Goal: Browse casually

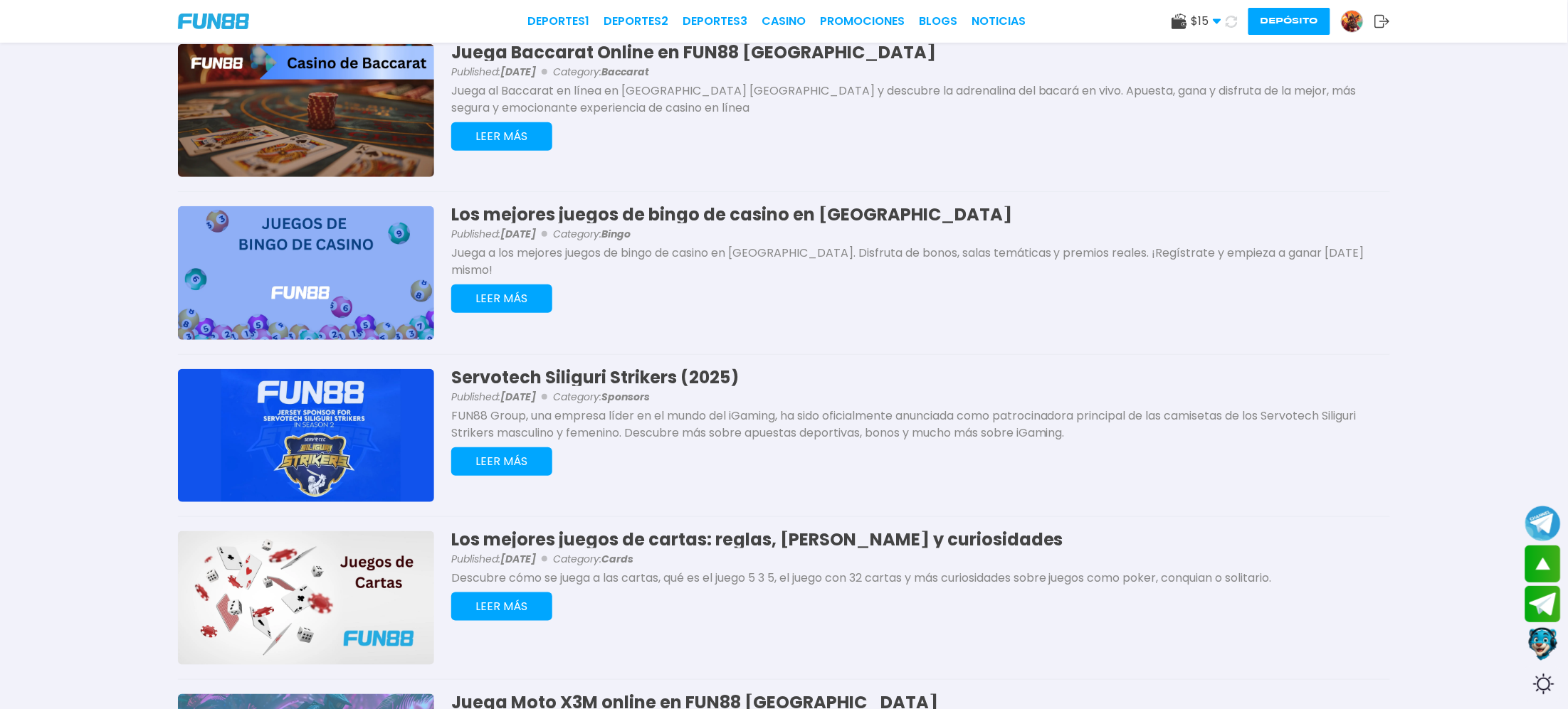
click at [239, 20] on img at bounding box center [214, 21] width 71 height 16
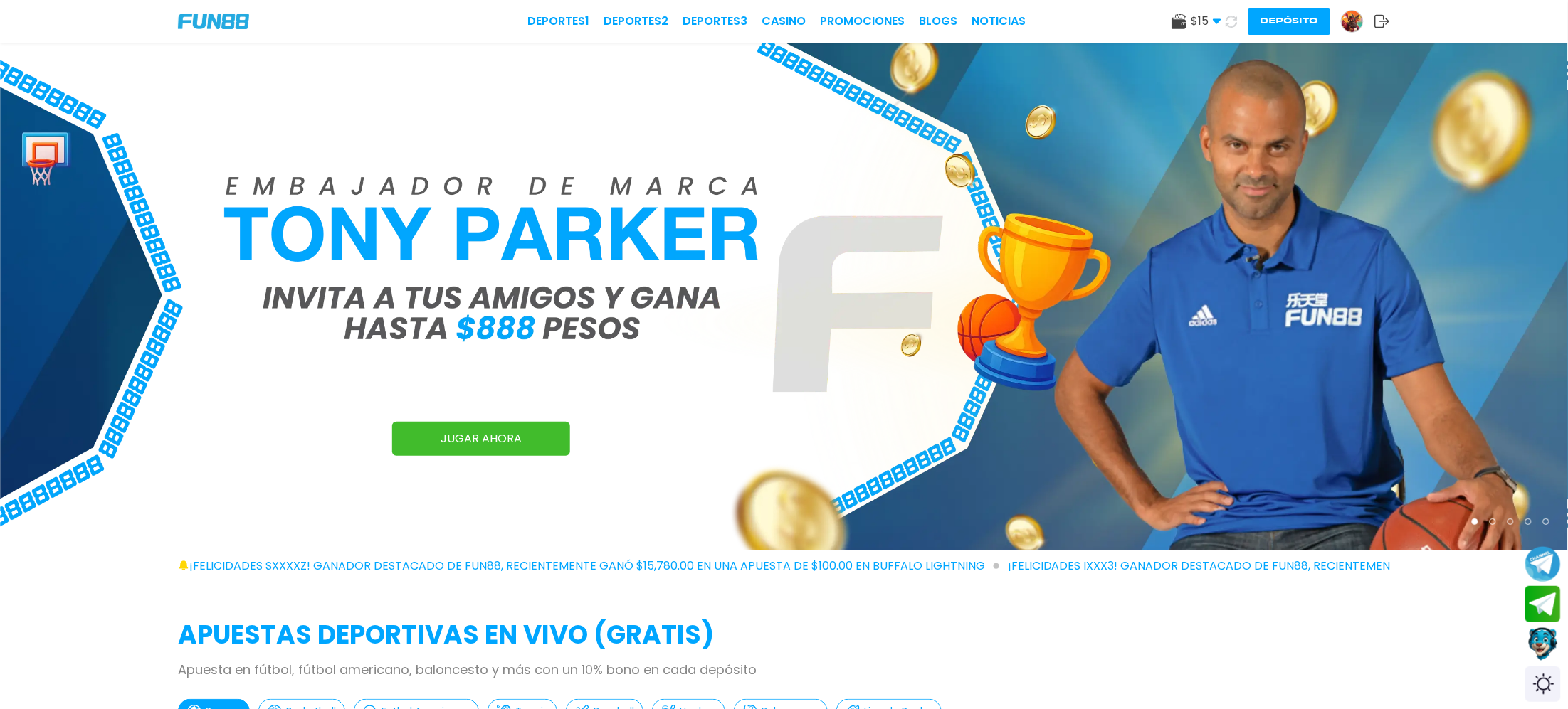
click at [911, 358] on img at bounding box center [784, 297] width 1568 height 508
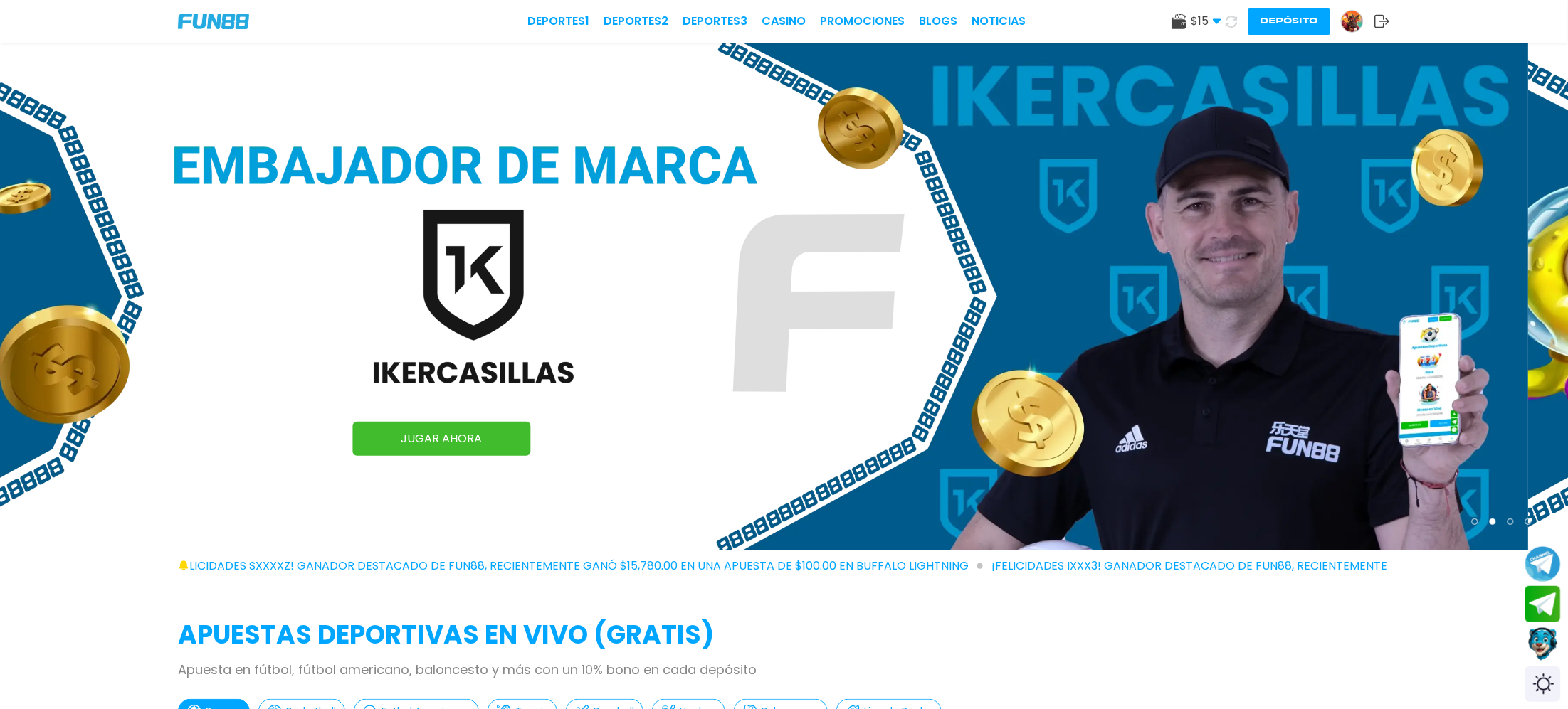
drag, startPoint x: 1105, startPoint y: 395, endPoint x: 652, endPoint y: 395, distance: 453.0
click at [652, 395] on img at bounding box center [745, 297] width 1568 height 508
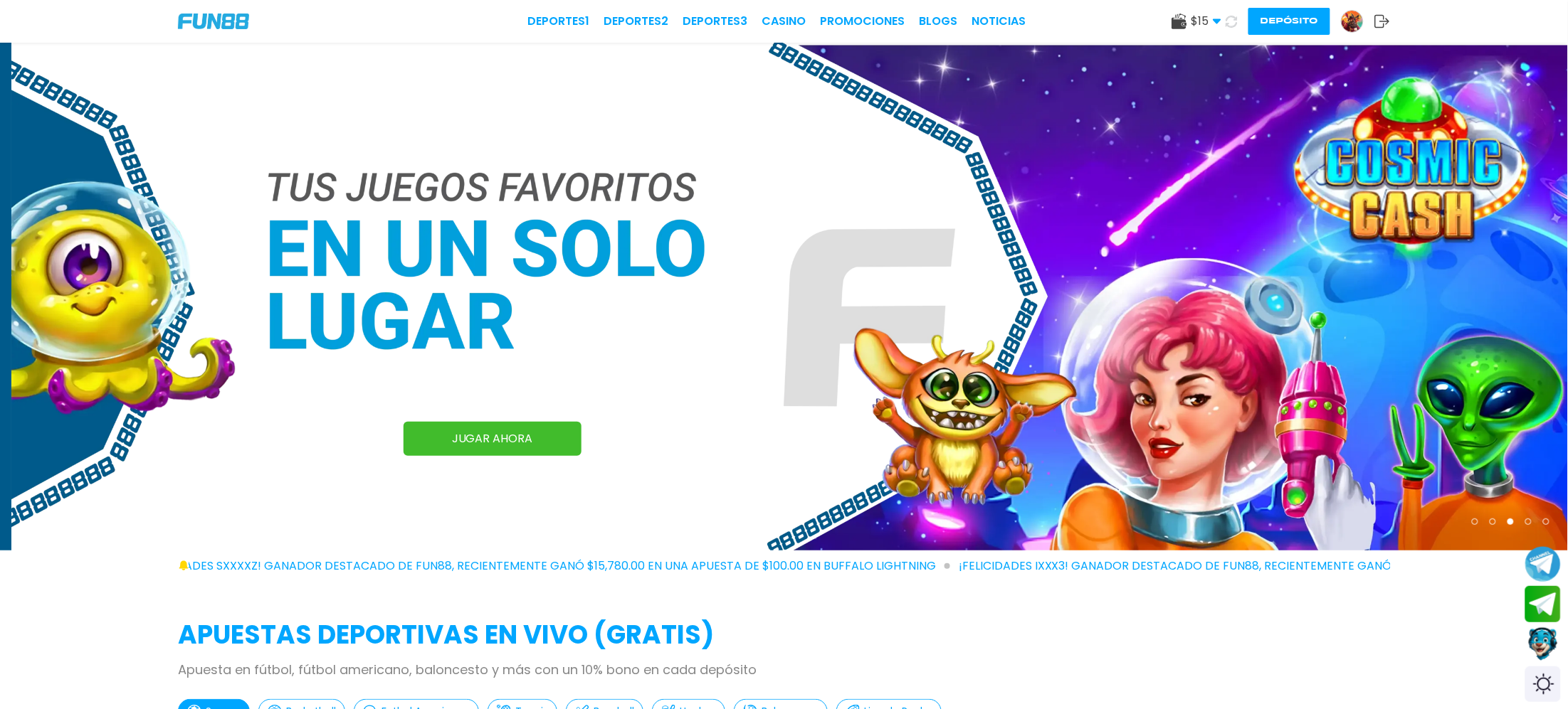
drag, startPoint x: 1147, startPoint y: 369, endPoint x: 682, endPoint y: 346, distance: 465.6
click at [713, 349] on img at bounding box center [796, 297] width 1568 height 508
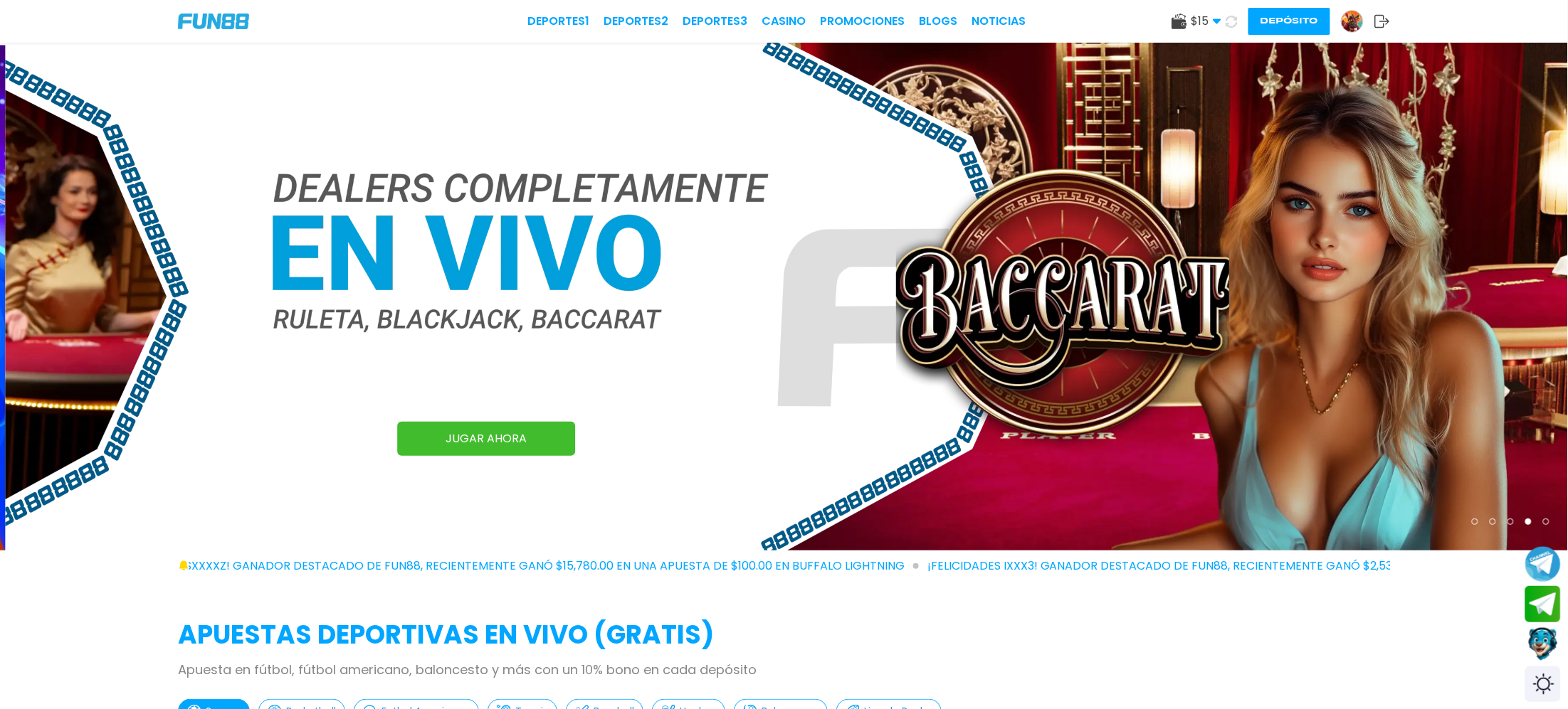
drag, startPoint x: 1121, startPoint y: 332, endPoint x: 797, endPoint y: 338, distance: 324.1
click at [834, 338] on img at bounding box center [789, 297] width 1568 height 508
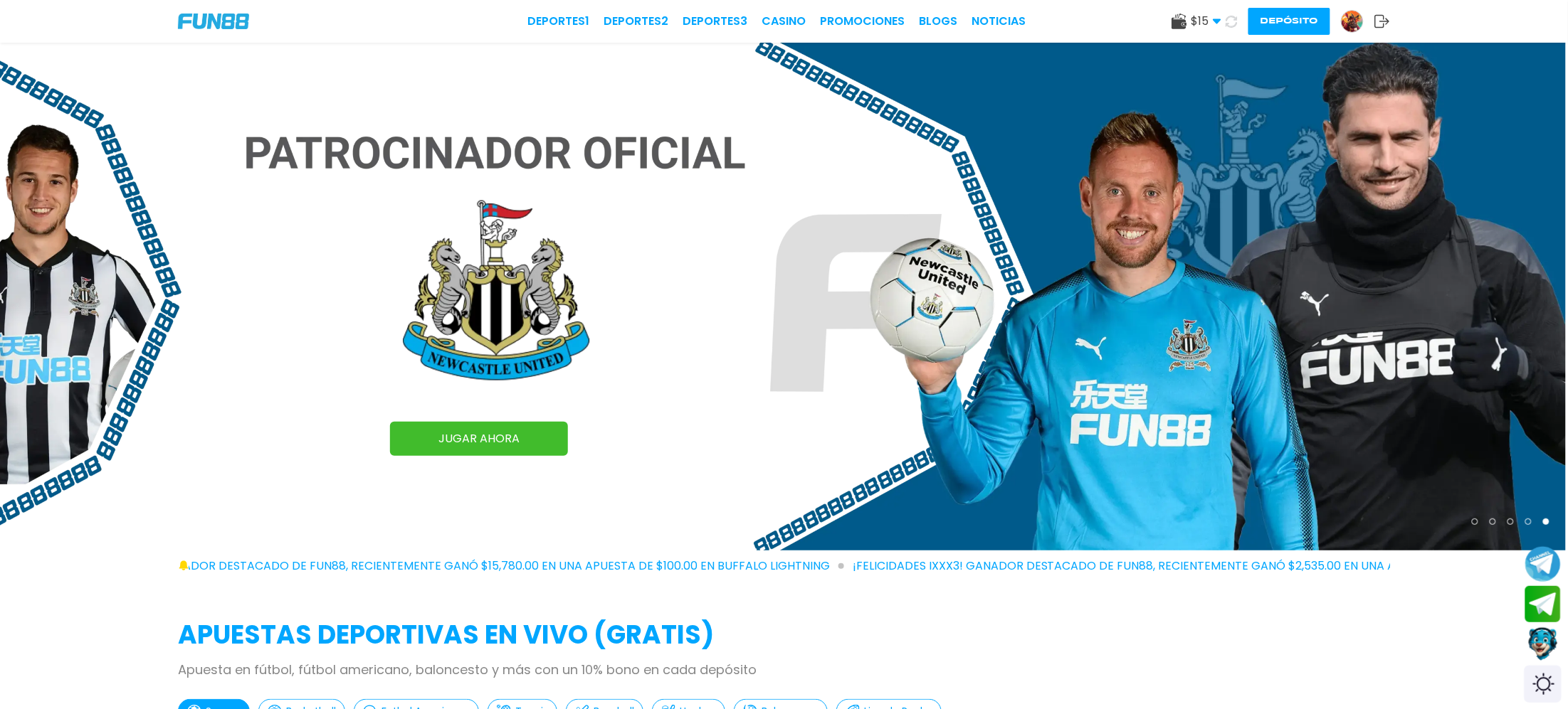
click at [1536, 685] on div "Switch theme" at bounding box center [1543, 685] width 37 height 37
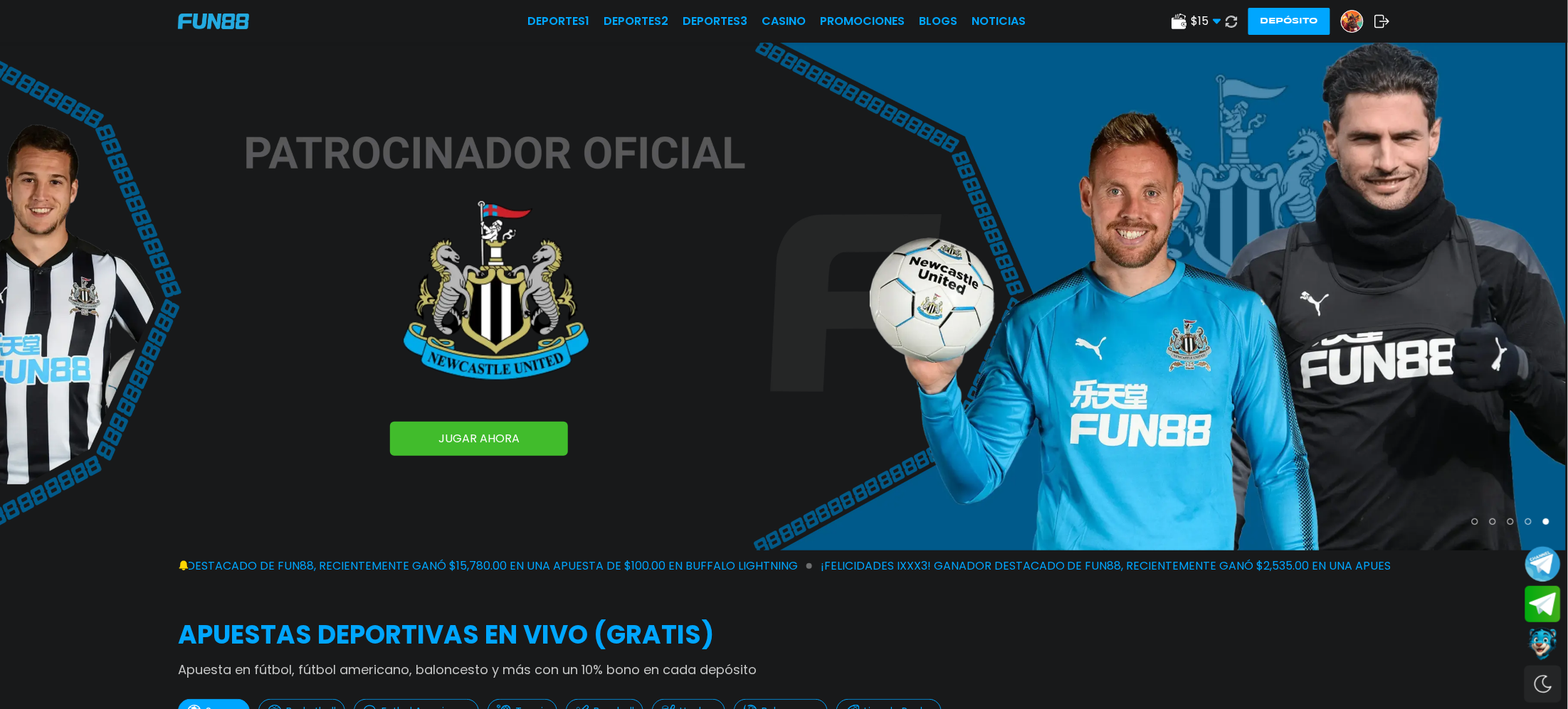
click at [1536, 685] on div "Switch theme" at bounding box center [1543, 685] width 37 height 37
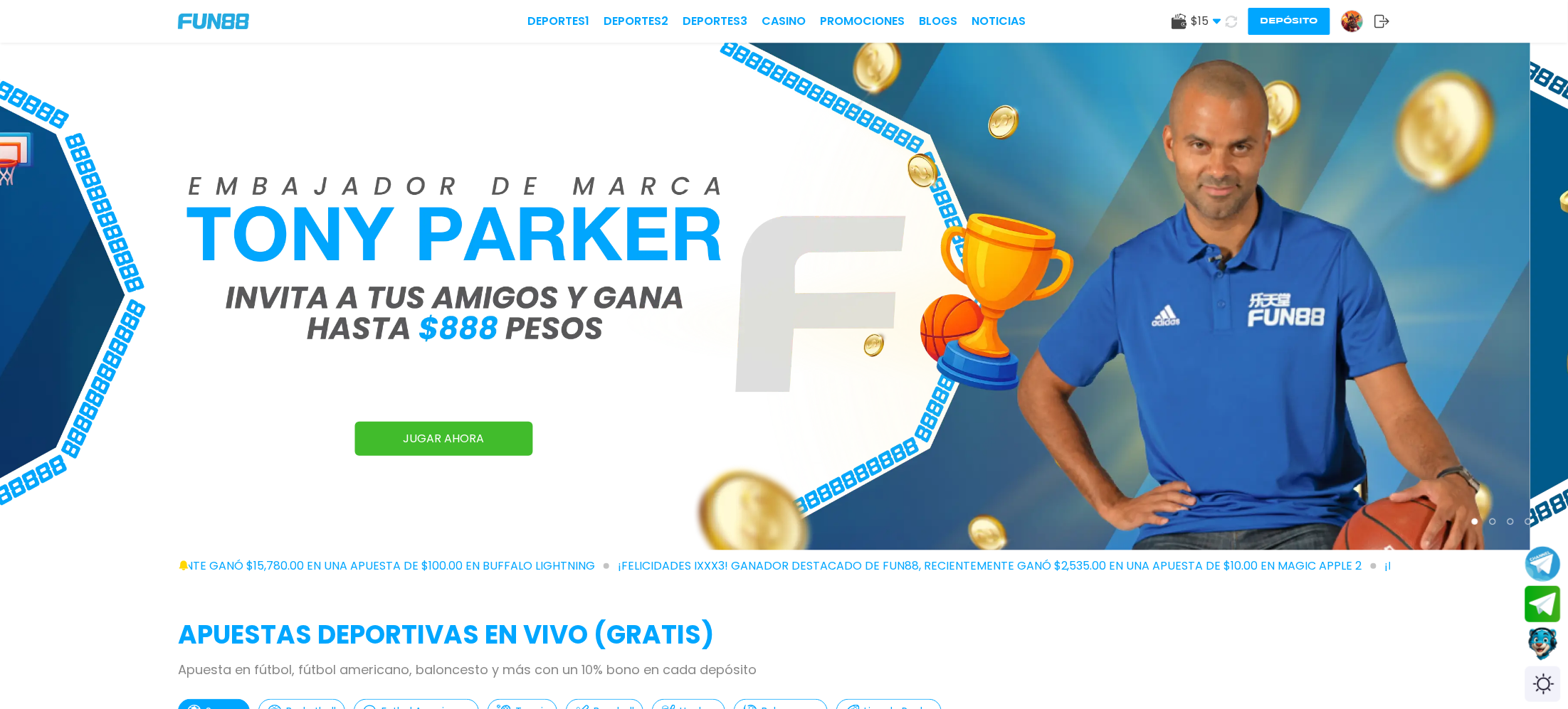
drag, startPoint x: 1033, startPoint y: 403, endPoint x: 528, endPoint y: 396, distance: 505.0
click at [484, 403] on img at bounding box center [747, 297] width 1568 height 508
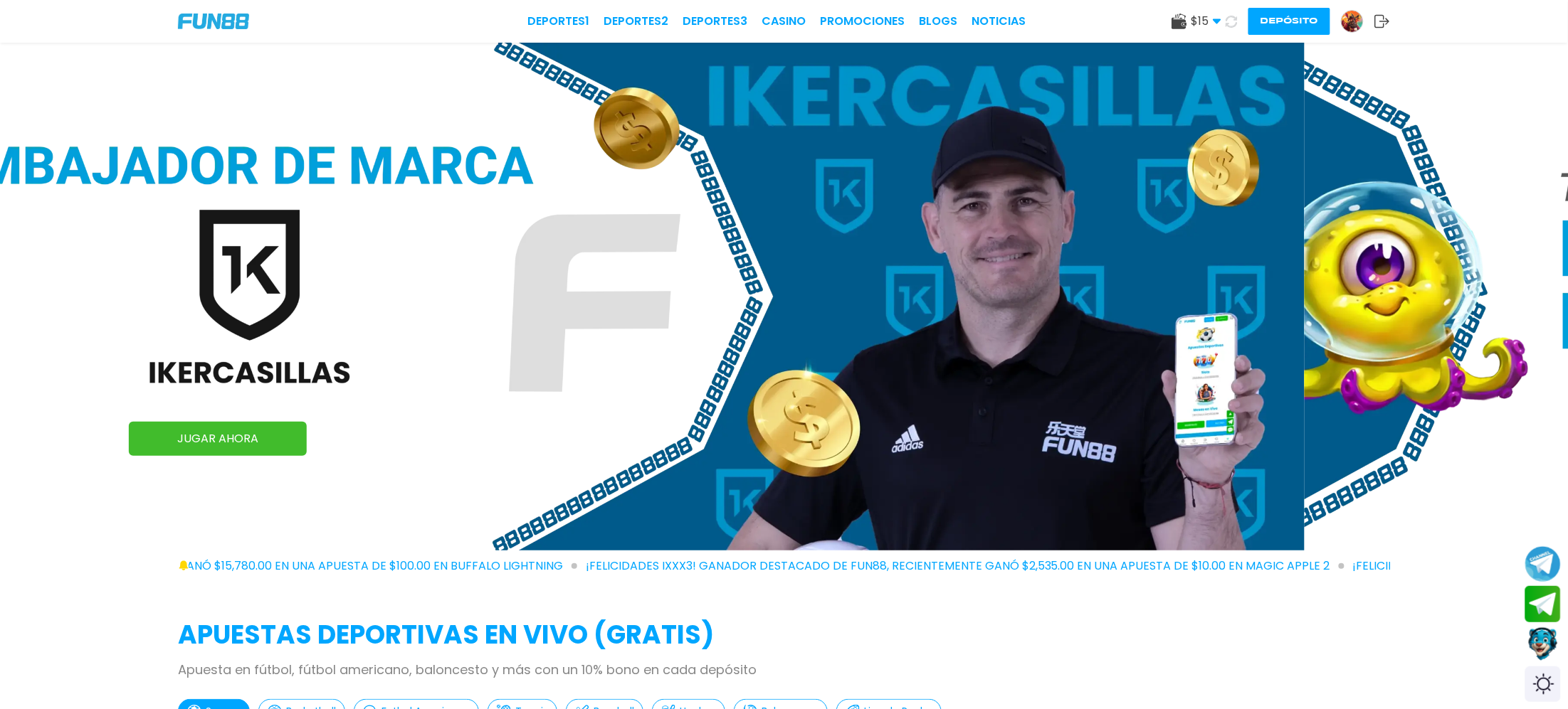
drag, startPoint x: 1080, startPoint y: 388, endPoint x: 594, endPoint y: 364, distance: 486.6
click at [653, 366] on img at bounding box center [520, 297] width 1568 height 508
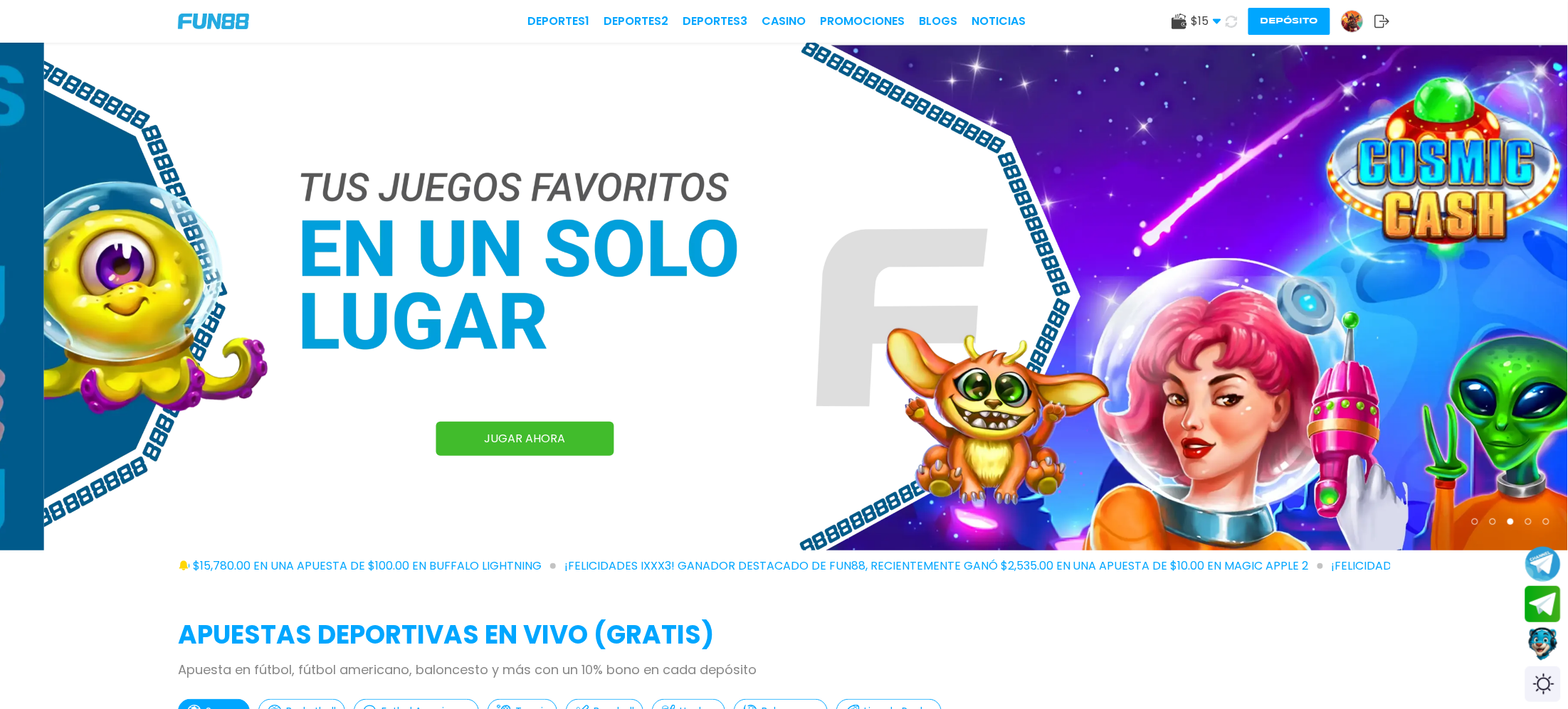
click at [881, 339] on img at bounding box center [829, 297] width 1568 height 508
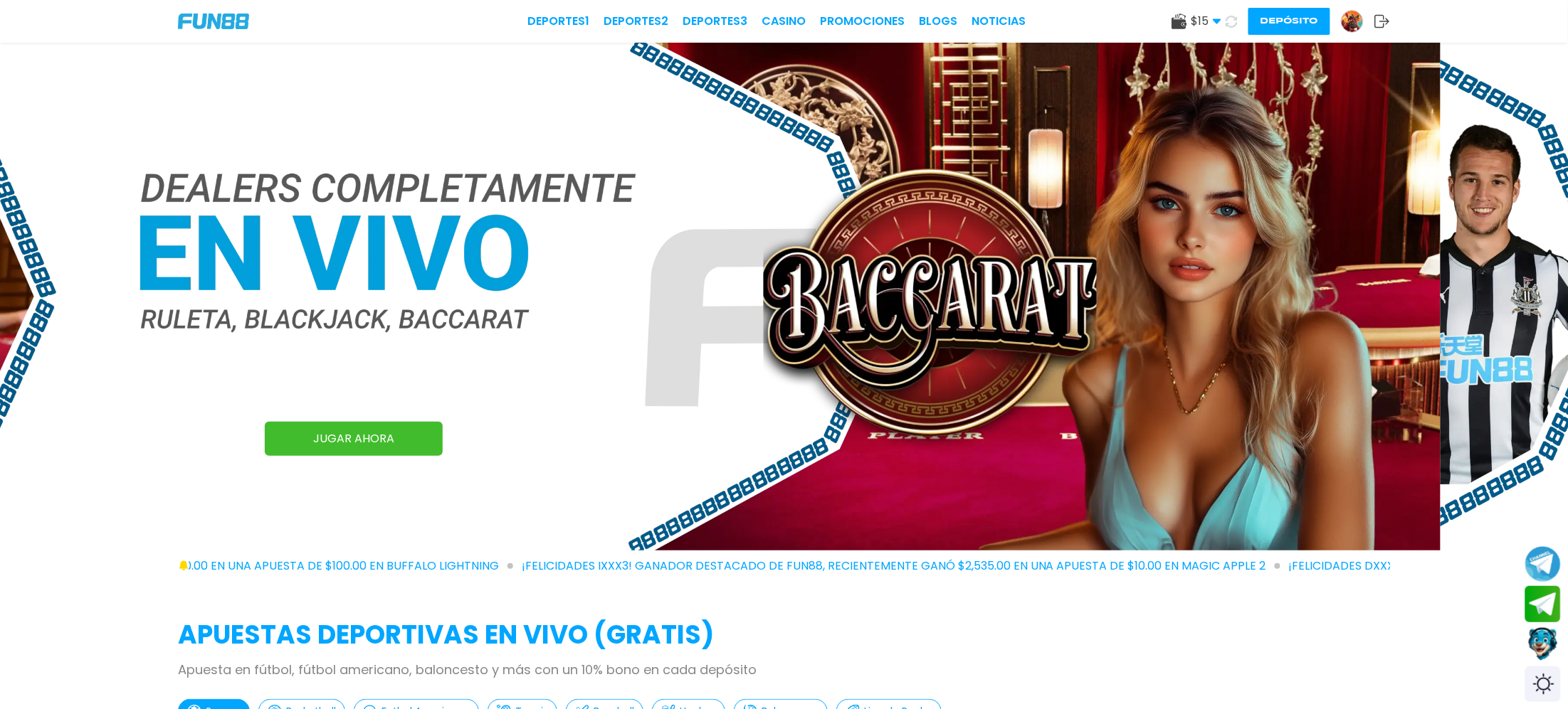
drag, startPoint x: 1211, startPoint y: 403, endPoint x: 713, endPoint y: 323, distance: 504.4
click at [709, 334] on img at bounding box center [657, 297] width 1568 height 508
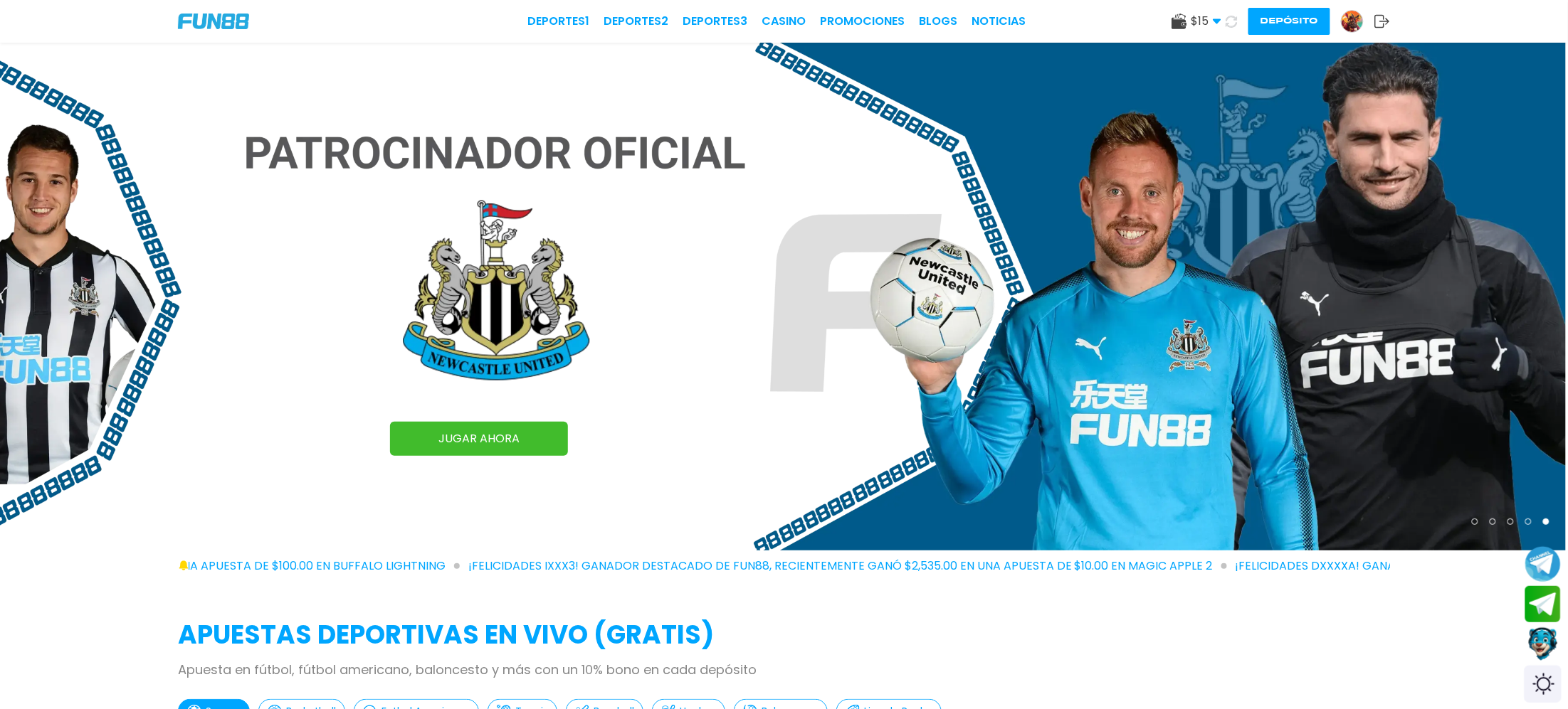
click at [1538, 681] on div "Switch theme" at bounding box center [1543, 685] width 37 height 37
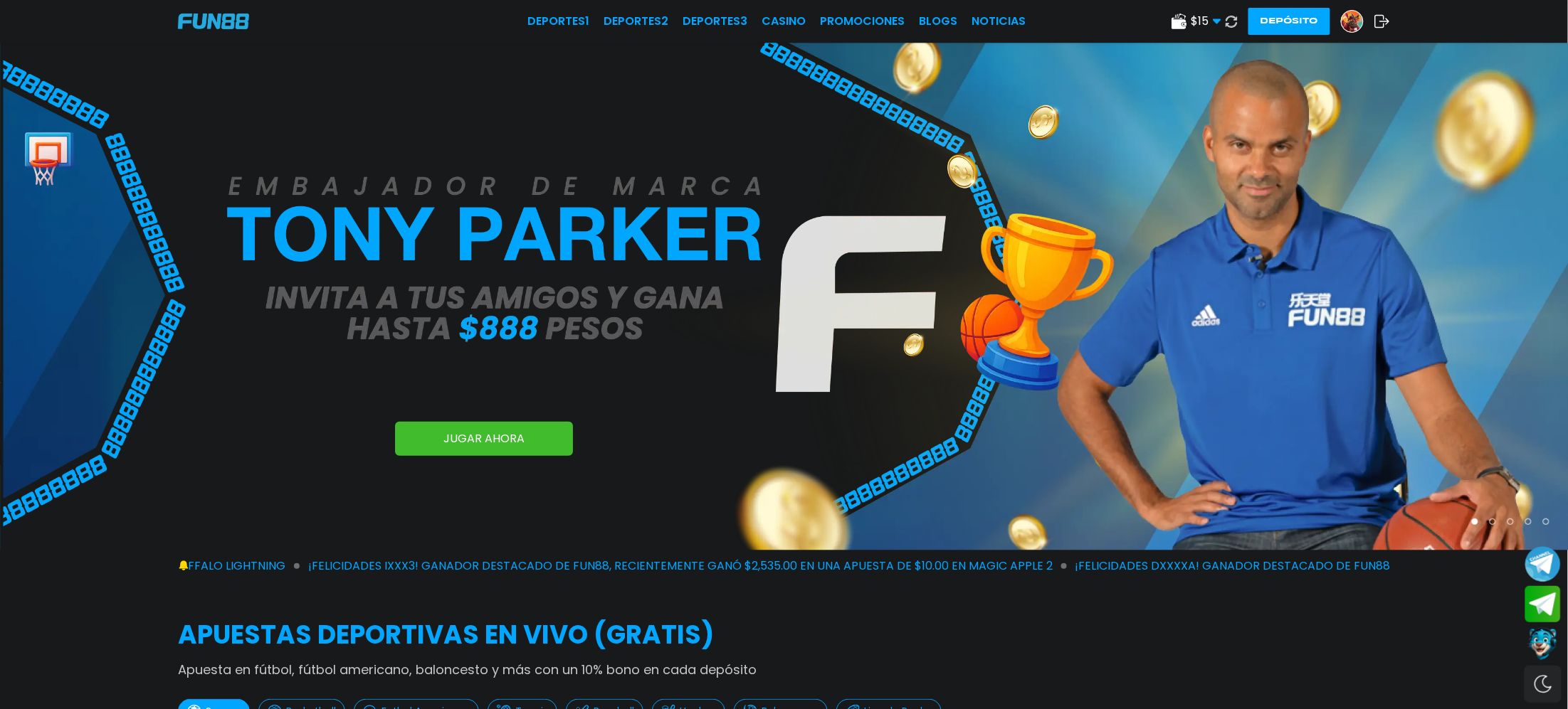
click at [1538, 681] on div "Switch theme" at bounding box center [1543, 685] width 37 height 37
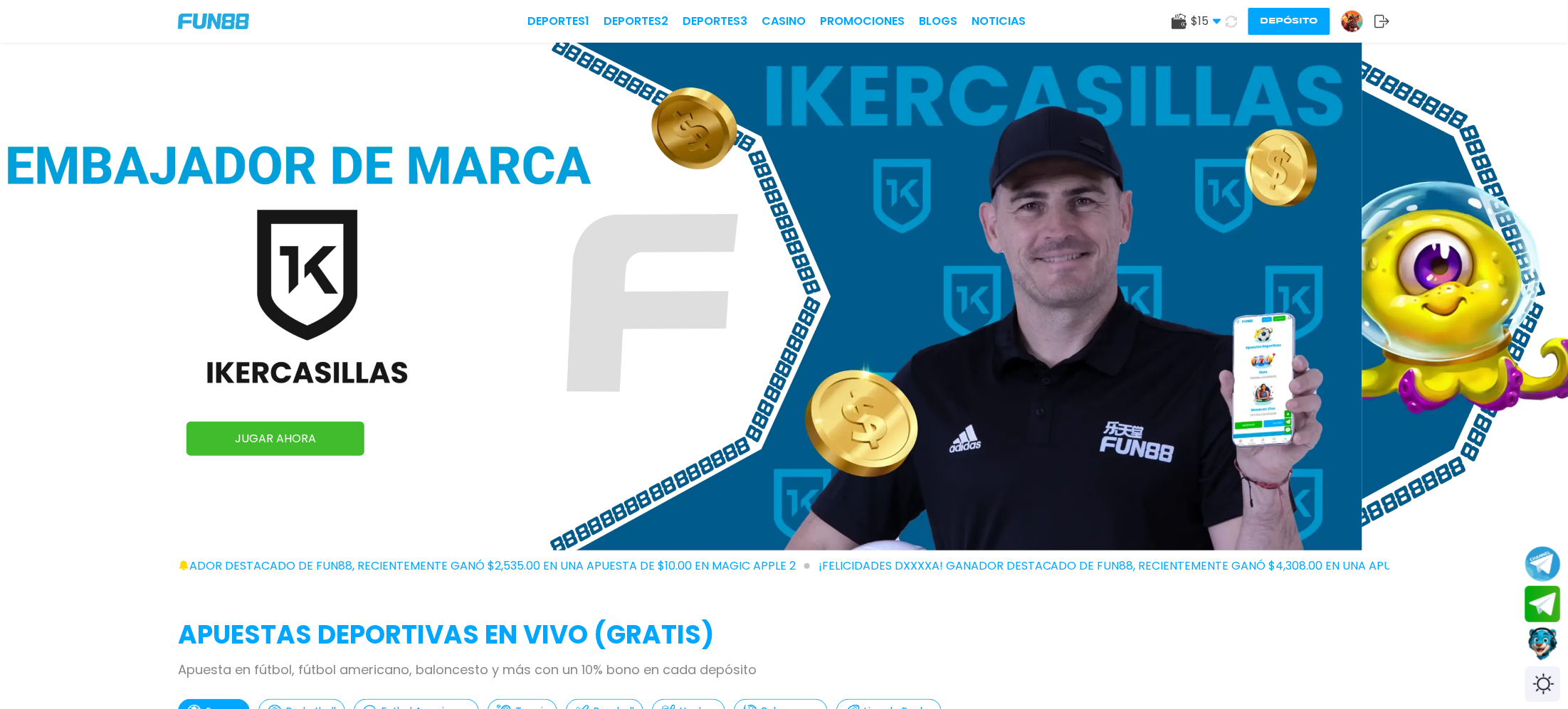
drag, startPoint x: 1229, startPoint y: 308, endPoint x: 488, endPoint y: 246, distance: 743.6
click at [556, 246] on img at bounding box center [578, 297] width 1568 height 508
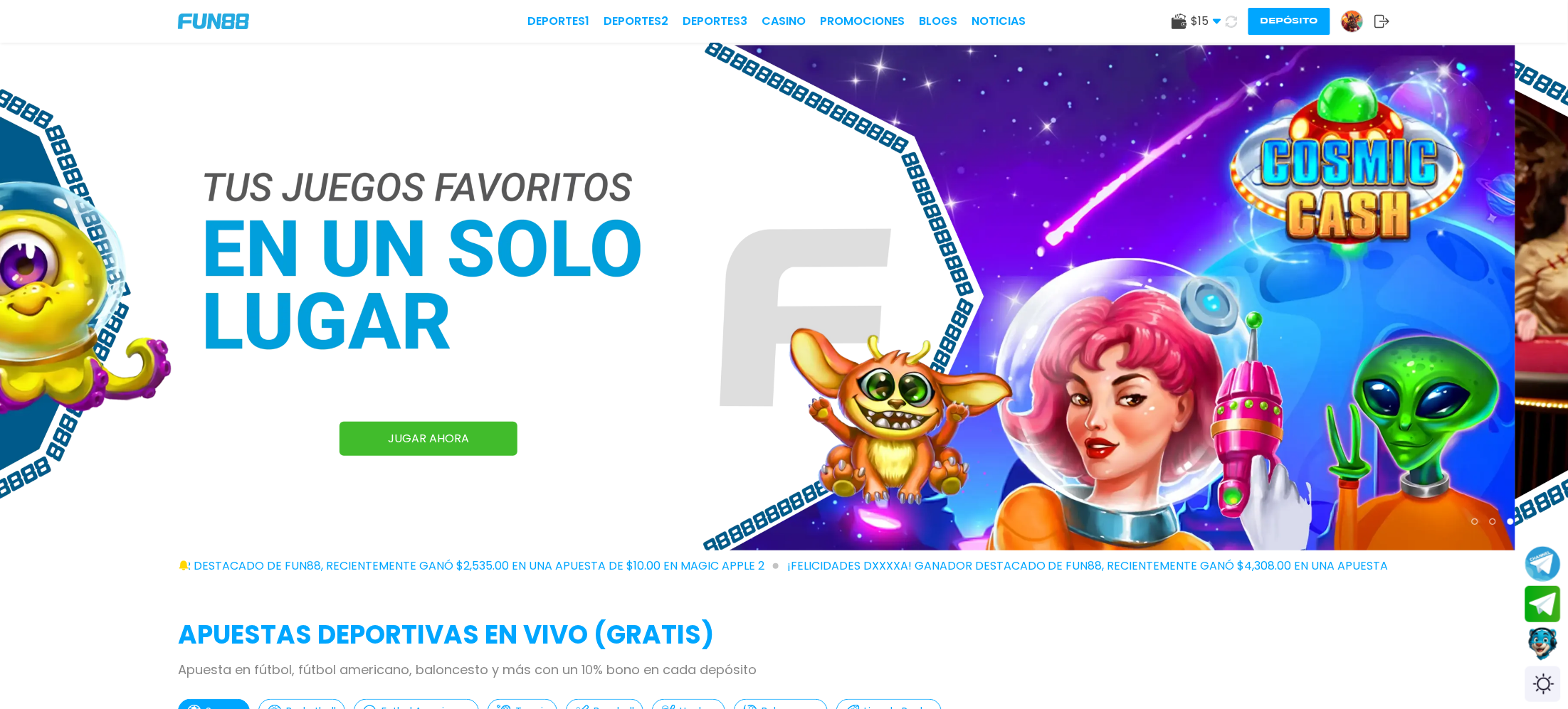
drag, startPoint x: 1034, startPoint y: 235, endPoint x: 639, endPoint y: 210, distance: 395.8
click at [727, 212] on img at bounding box center [731, 297] width 1568 height 508
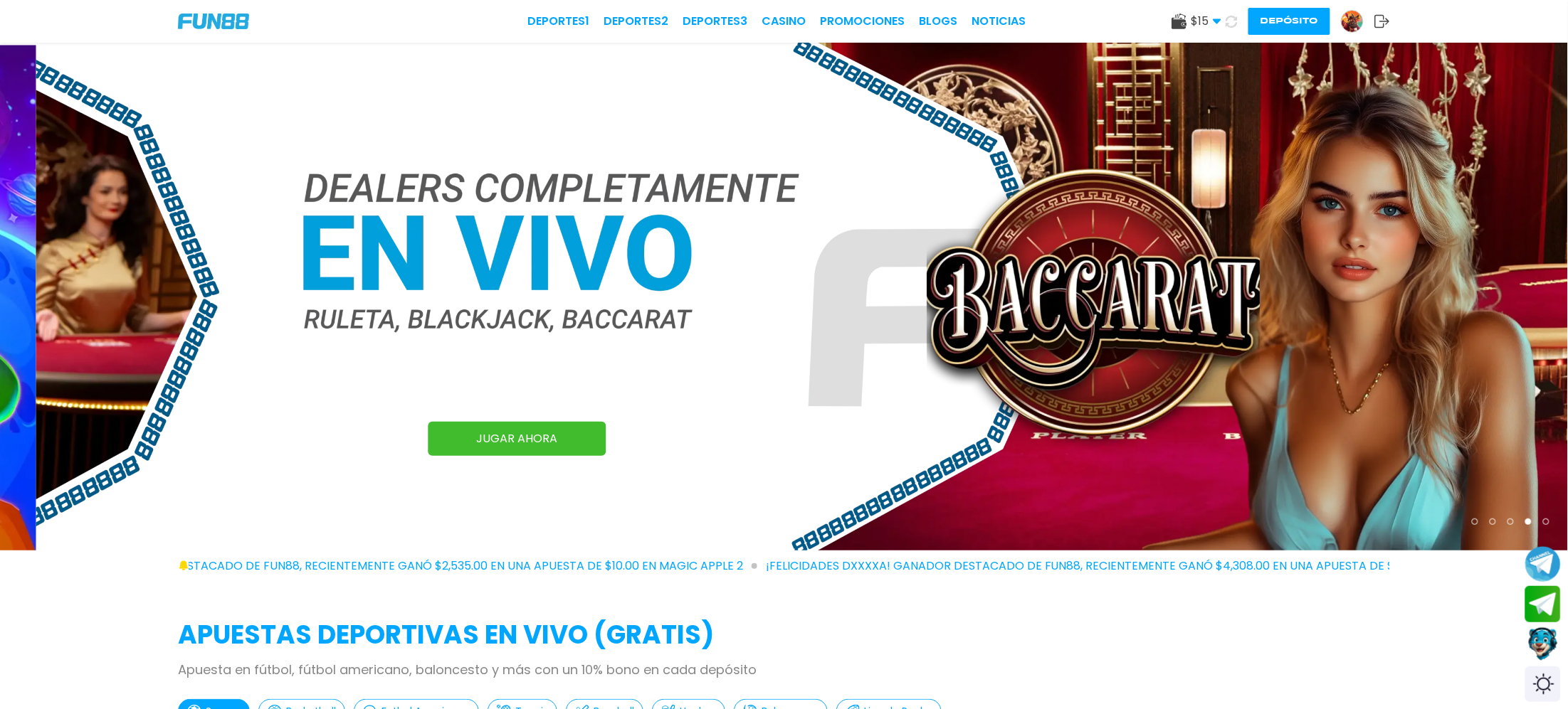
click at [632, 191] on img at bounding box center [821, 297] width 1568 height 508
